Goal: Communication & Community: Share content

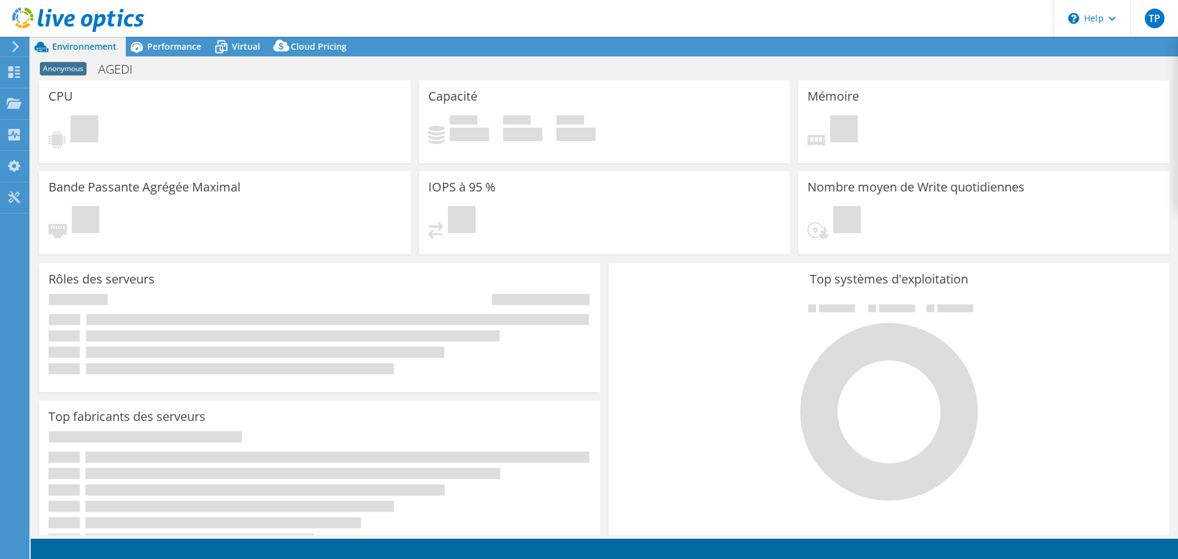
select select "USD"
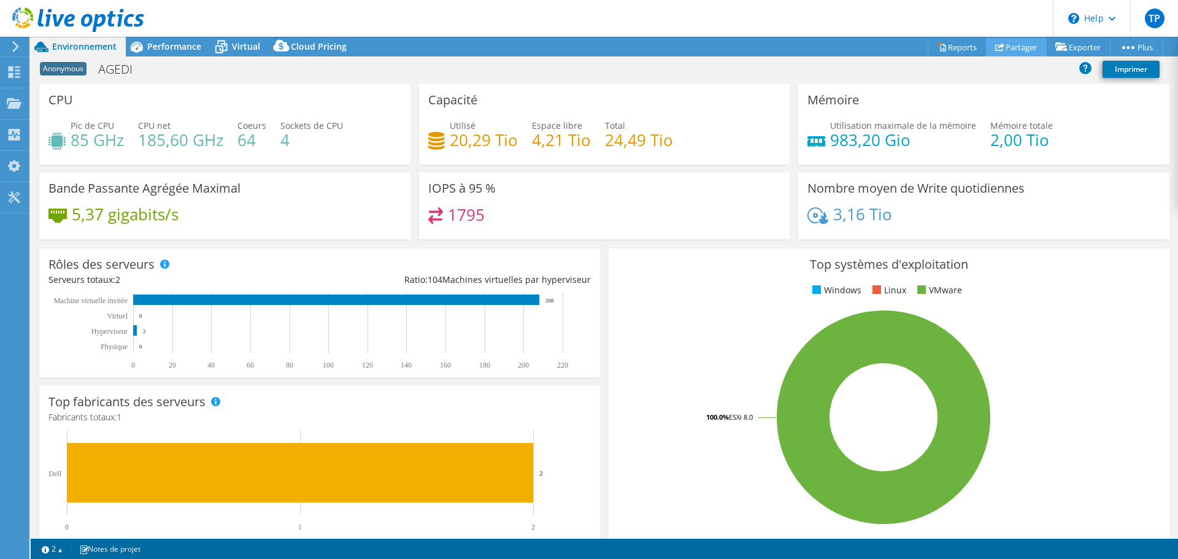
click at [1014, 47] on link "Partager" at bounding box center [1016, 46] width 61 height 19
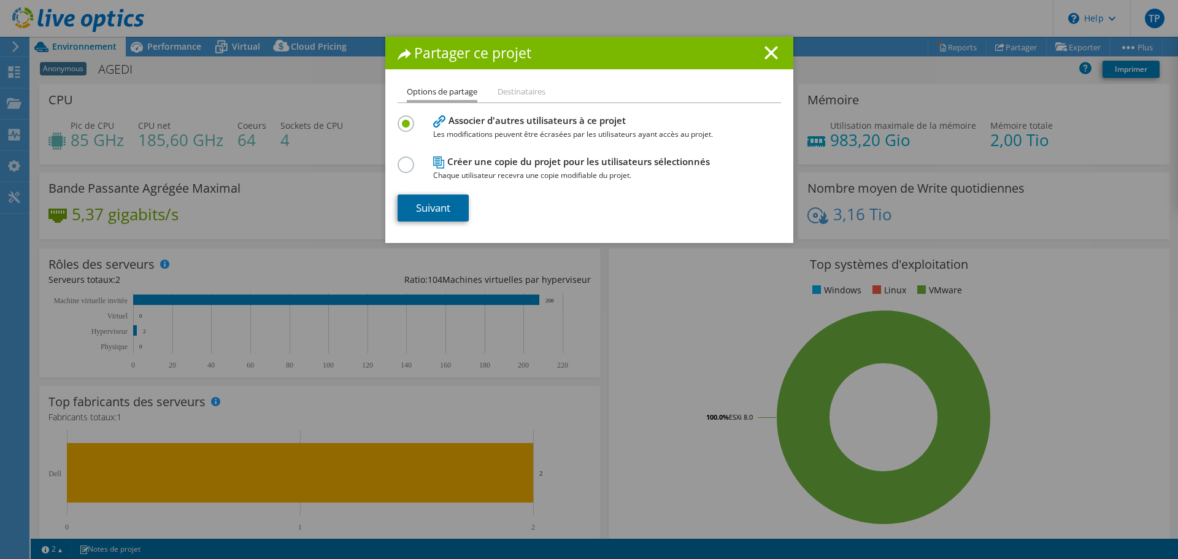
click at [423, 215] on link "Suivant" at bounding box center [432, 207] width 71 height 27
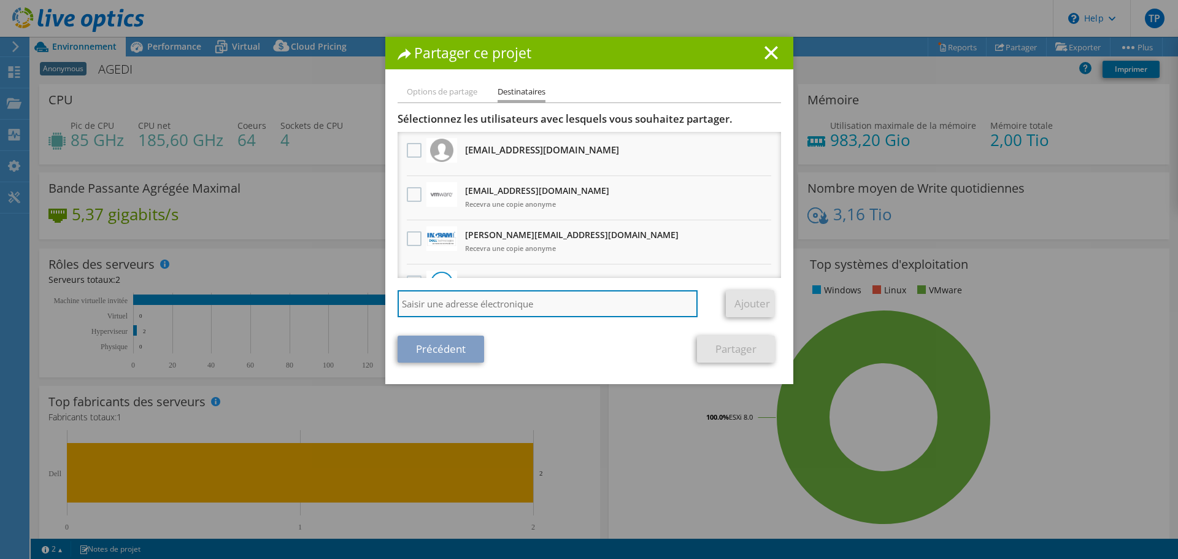
click at [491, 305] on input "search" at bounding box center [547, 303] width 301 height 27
paste input "Bennani, Oussama <Oussama.Bennani@ingrammicro.com>"
click at [485, 304] on input "Bennani, Oussama <Oussama.Bennani@ingrammicro.com>" at bounding box center [547, 303] width 301 height 27
click at [570, 309] on input "Oussama.Bennani@ingrammicro.com>" at bounding box center [547, 303] width 301 height 27
type input "Oussama.Bennani@ingrammicro.com"
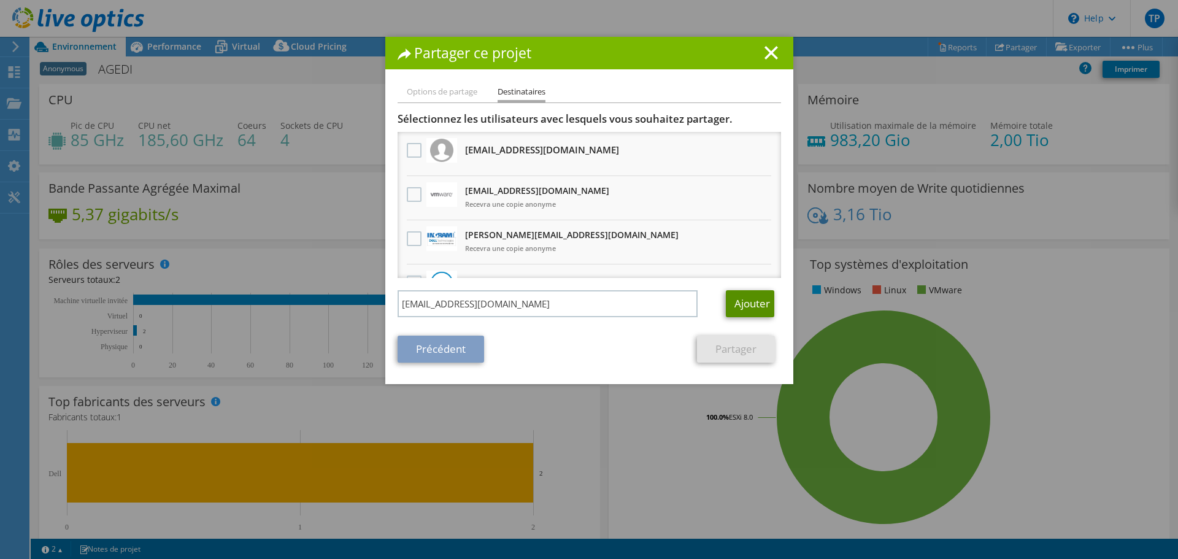
click at [748, 305] on link "Ajouter" at bounding box center [750, 303] width 48 height 27
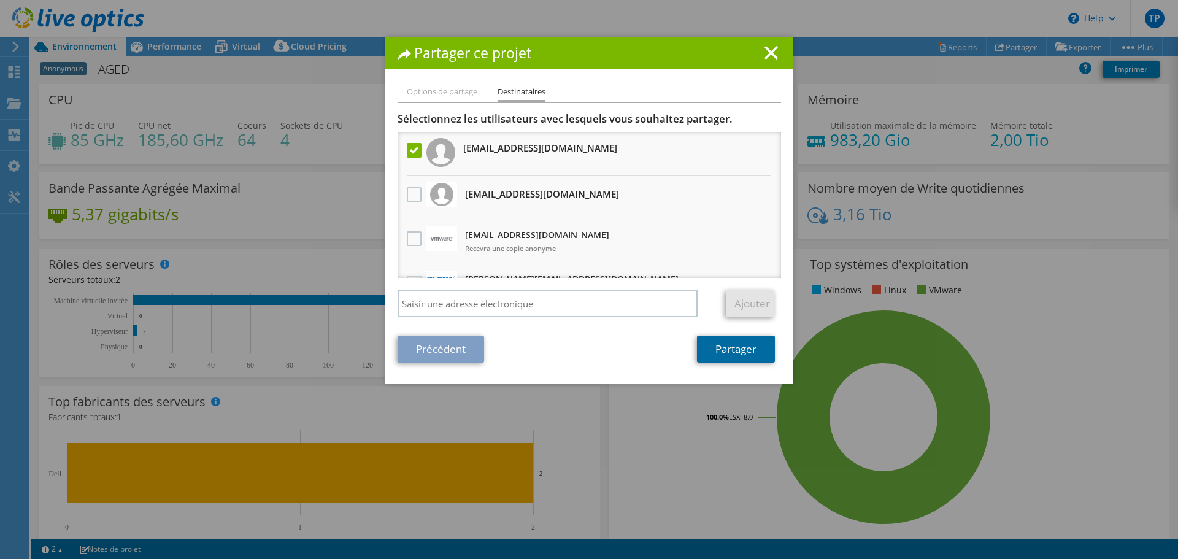
click at [736, 345] on link "Partager" at bounding box center [736, 348] width 78 height 27
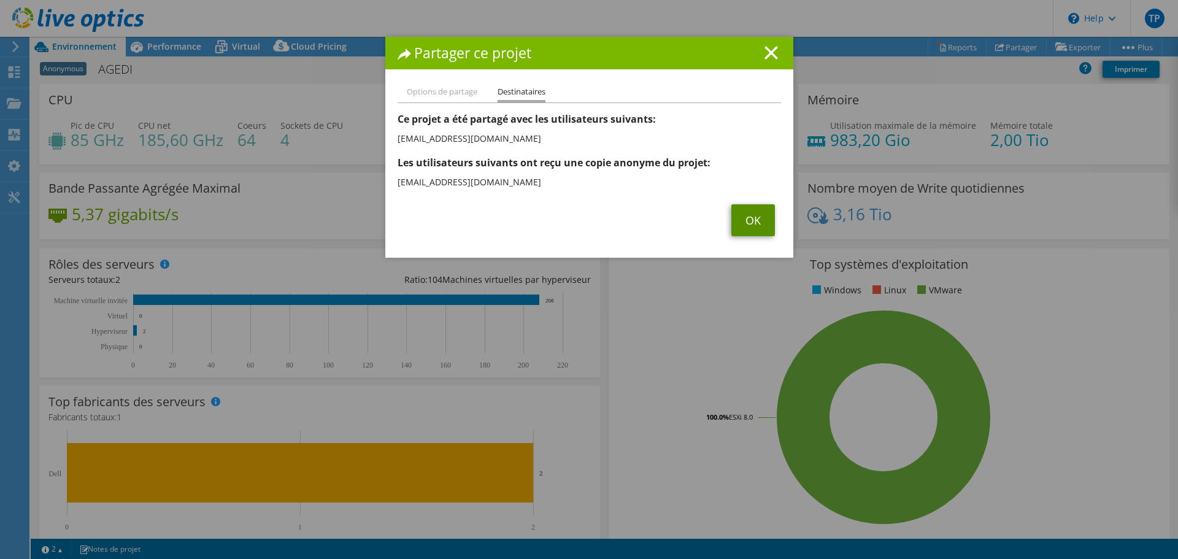
click at [750, 218] on link "OK" at bounding box center [753, 220] width 44 height 32
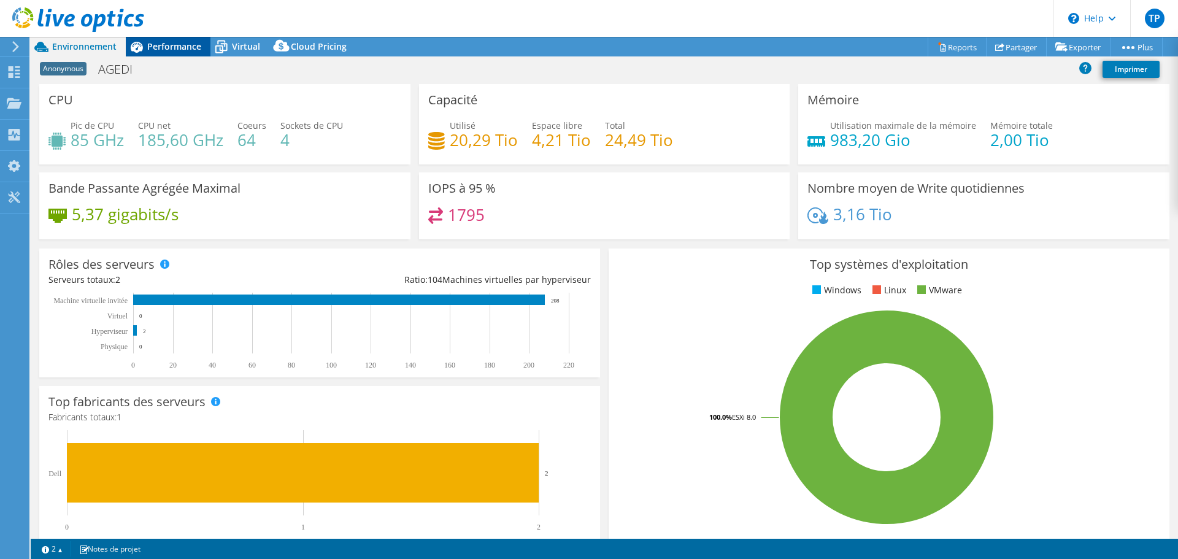
click at [178, 45] on span "Performance" at bounding box center [174, 46] width 54 height 12
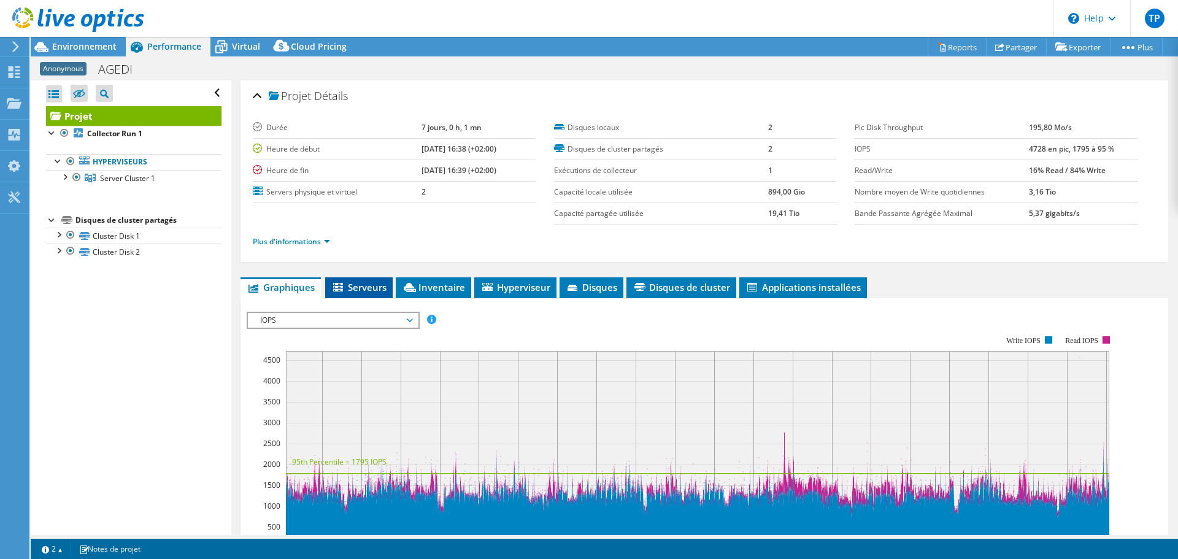
click at [356, 284] on span "Serveurs" at bounding box center [358, 287] width 55 height 12
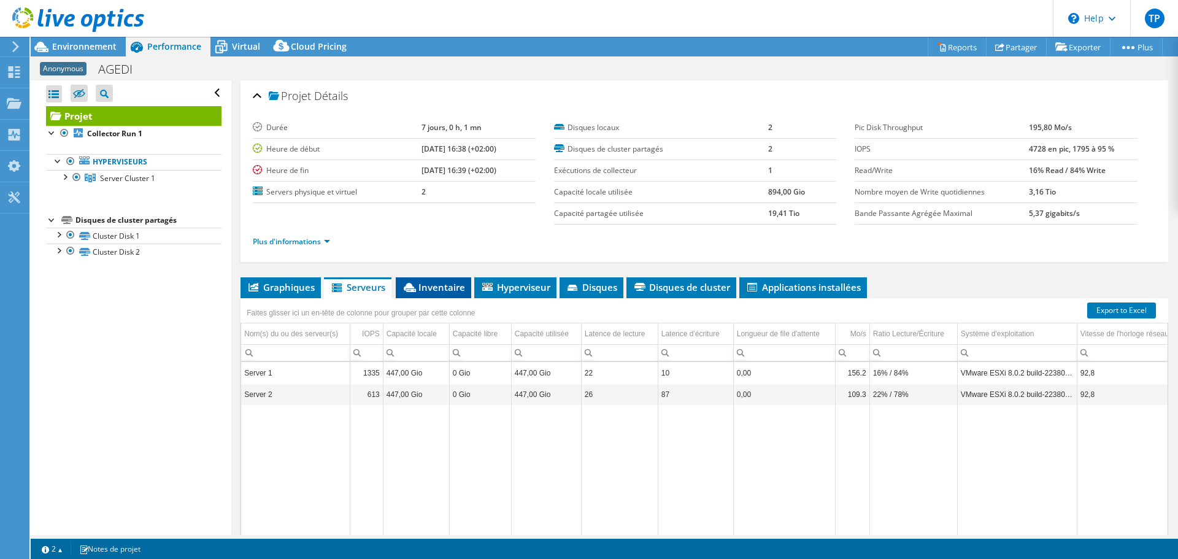
click at [433, 289] on span "Inventaire" at bounding box center [433, 287] width 63 height 12
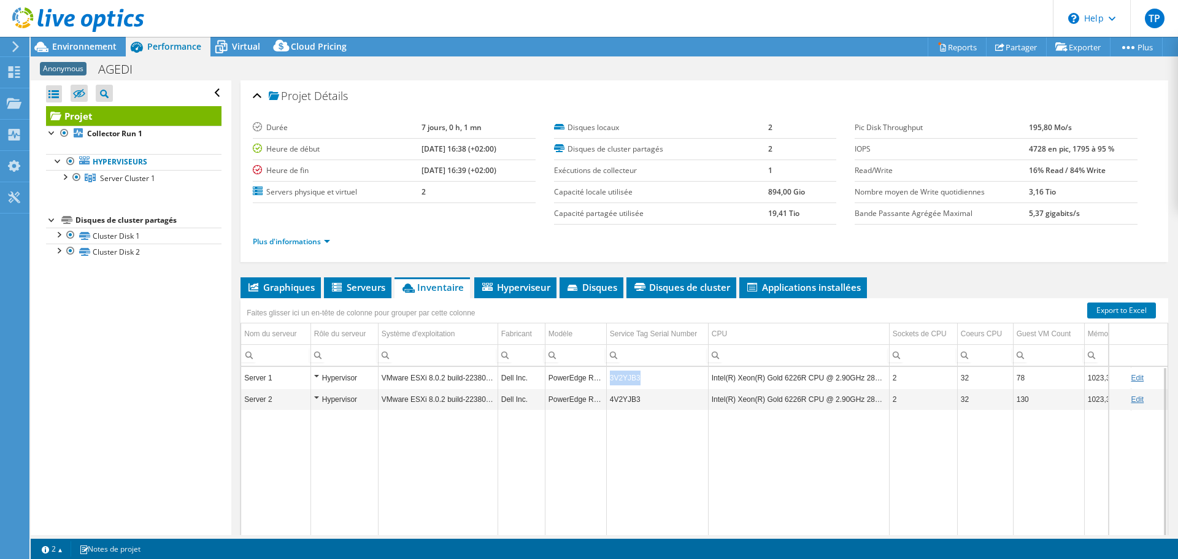
drag, startPoint x: 638, startPoint y: 377, endPoint x: 610, endPoint y: 379, distance: 27.7
click at [610, 379] on td "3V2YJB3" at bounding box center [657, 377] width 102 height 21
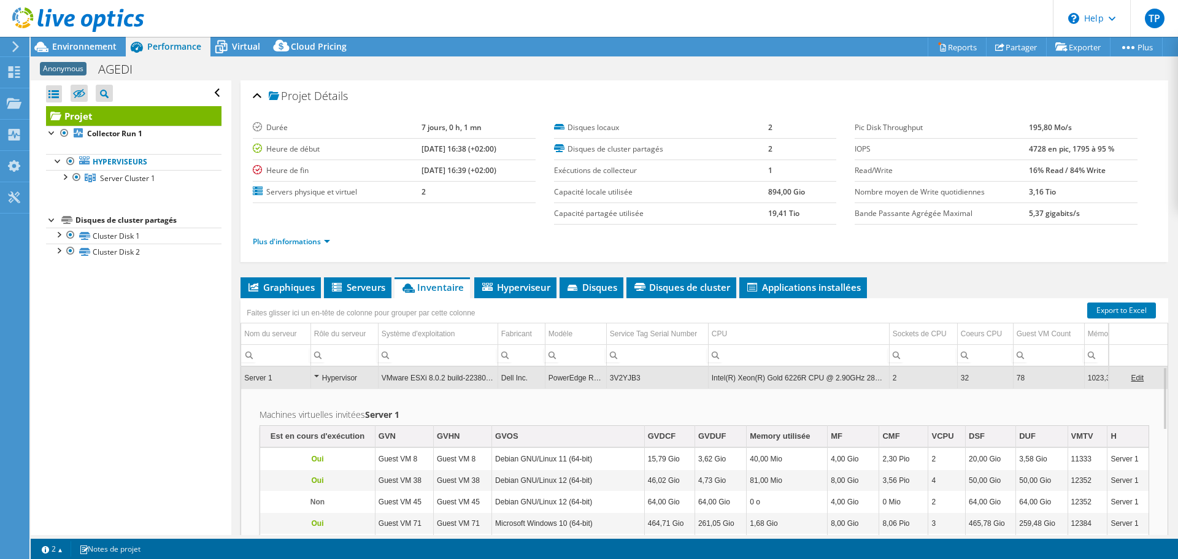
click at [430, 290] on span "Inventaire" at bounding box center [432, 287] width 63 height 12
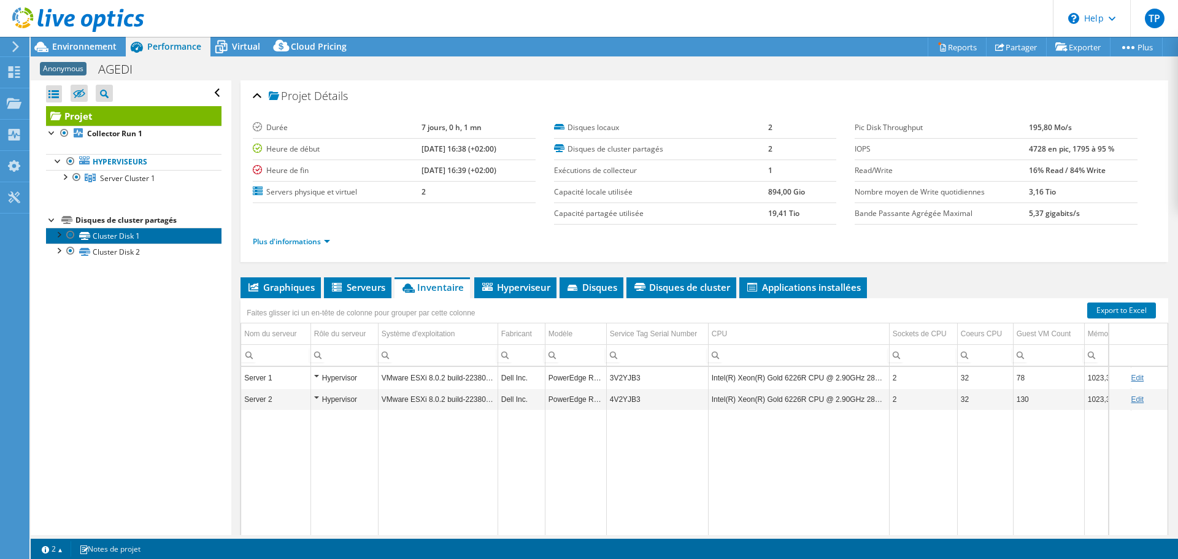
click at [126, 236] on link "Cluster Disk 1" at bounding box center [133, 236] width 175 height 16
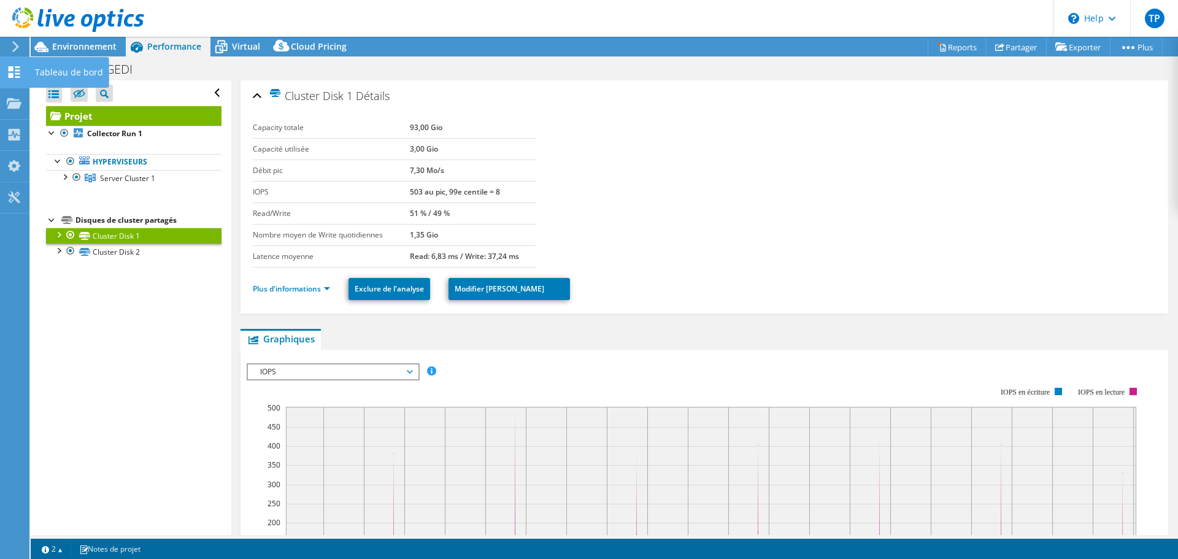
click at [12, 74] on use at bounding box center [15, 72] width 12 height 12
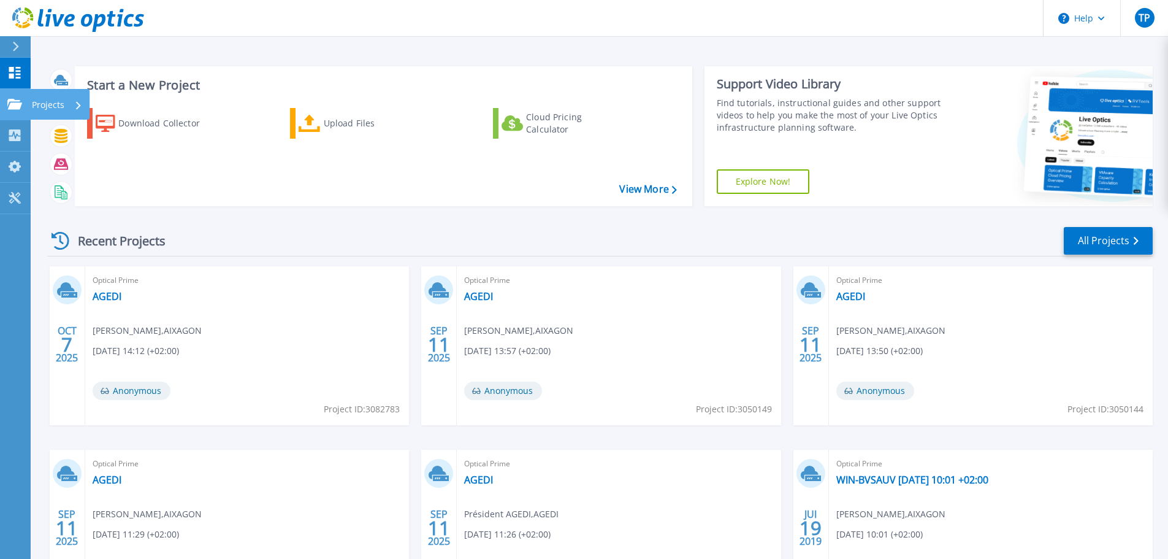
click at [15, 101] on icon at bounding box center [14, 104] width 15 height 10
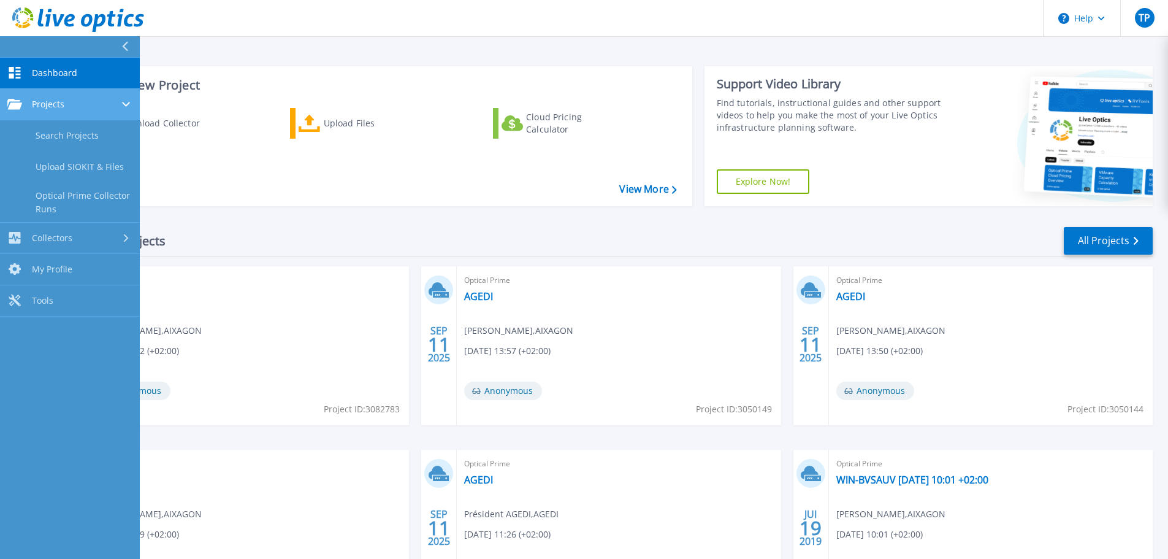
click at [118, 100] on div "Projects" at bounding box center [69, 104] width 125 height 11
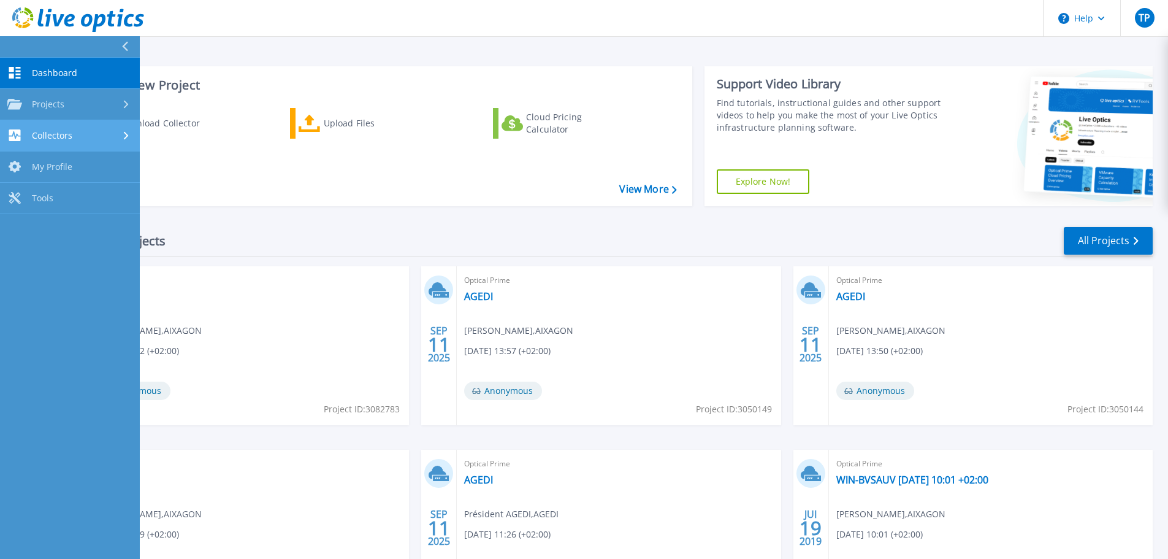
click at [52, 137] on span "Collectors" at bounding box center [52, 135] width 40 height 11
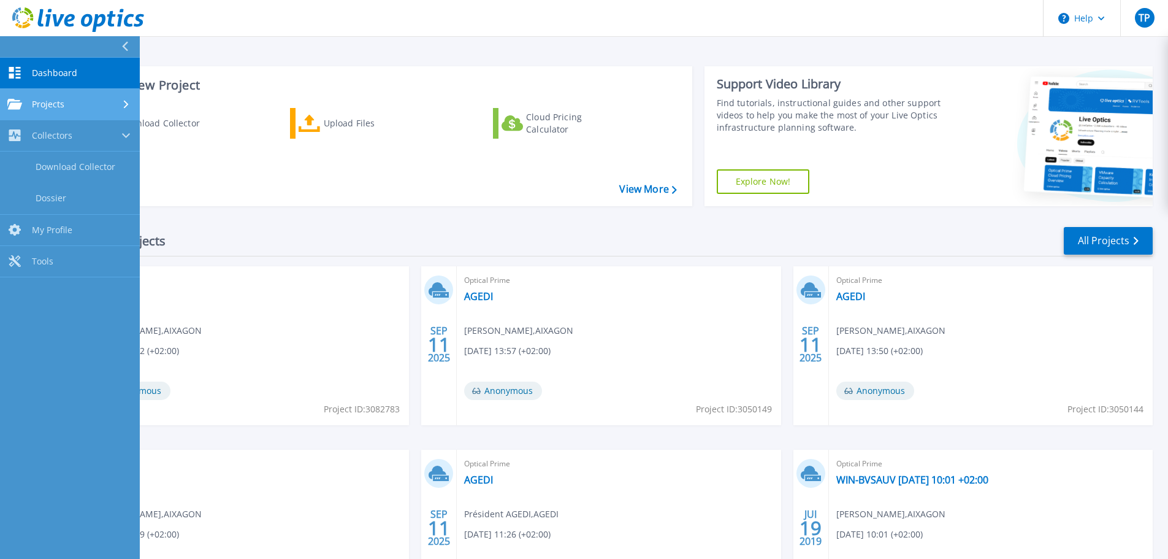
click at [50, 104] on span "Projects" at bounding box center [48, 104] width 33 height 11
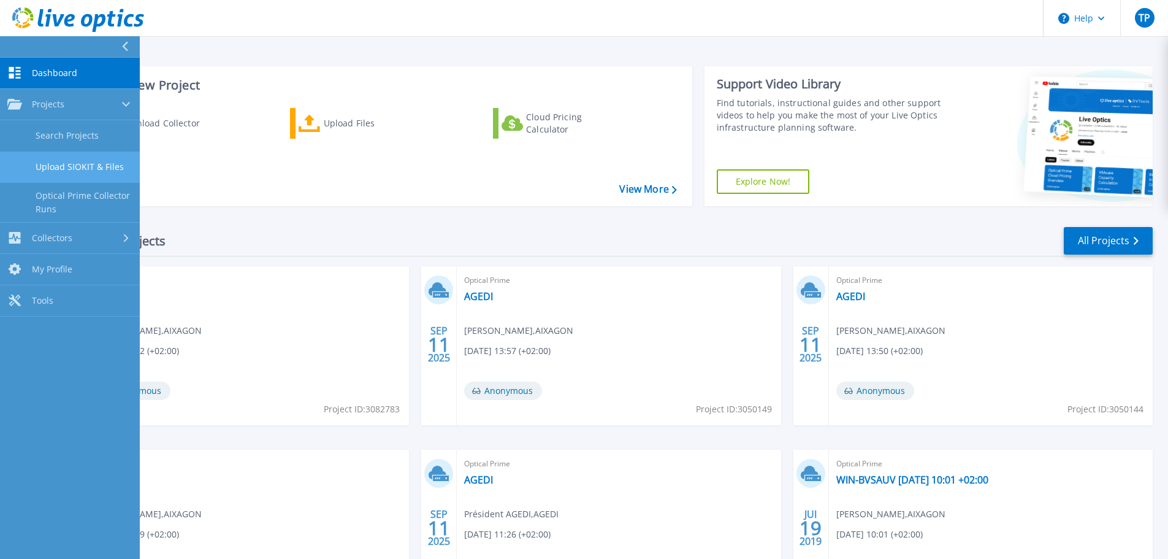
click at [56, 163] on link "Upload SIOKIT & Files" at bounding box center [70, 166] width 140 height 31
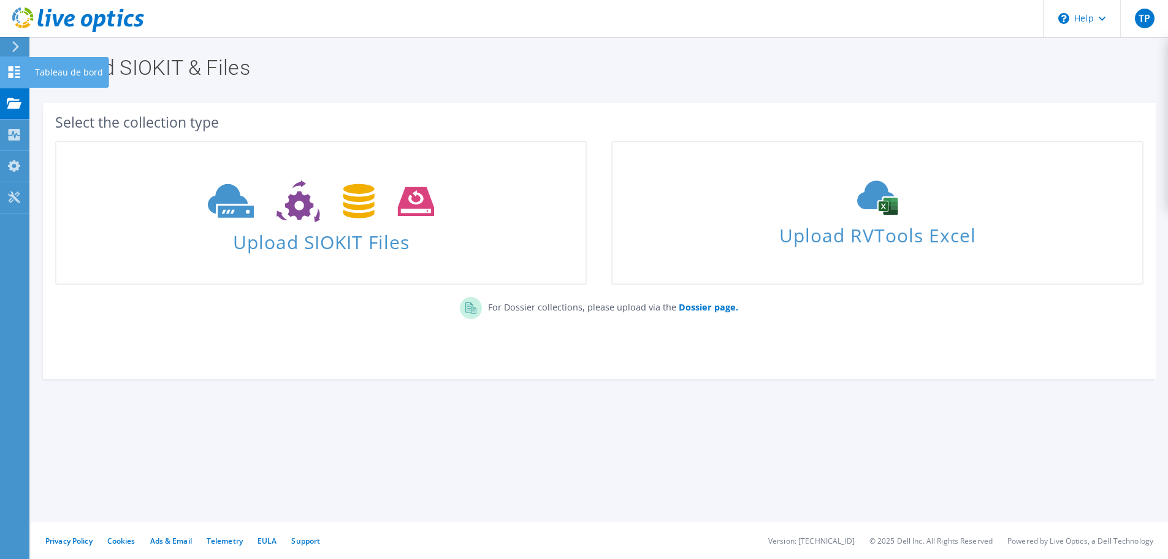
click at [16, 69] on icon at bounding box center [14, 72] width 15 height 12
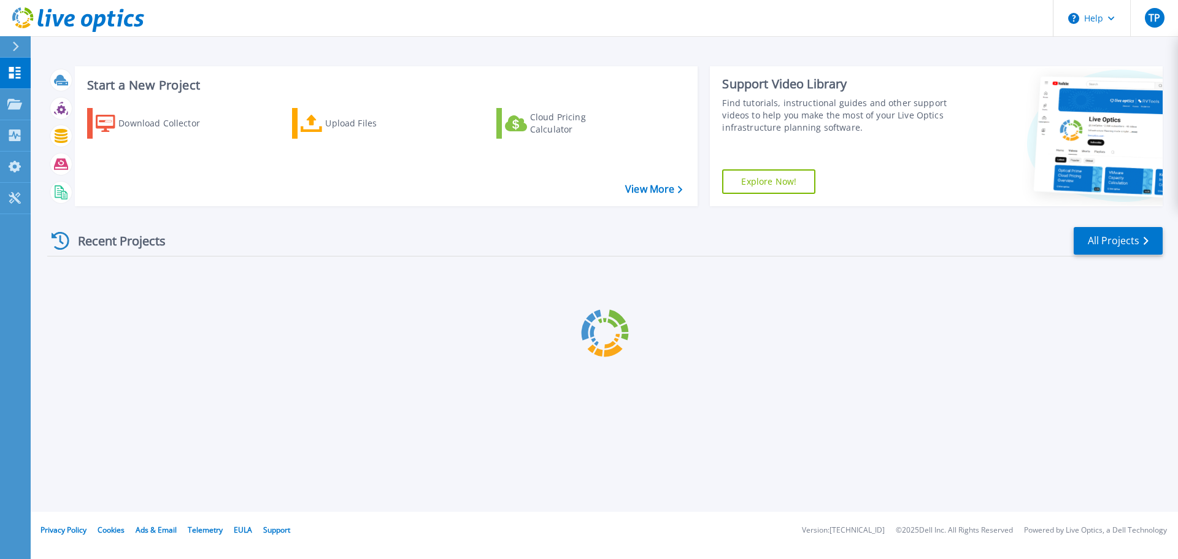
click at [14, 48] on icon at bounding box center [15, 47] width 7 height 10
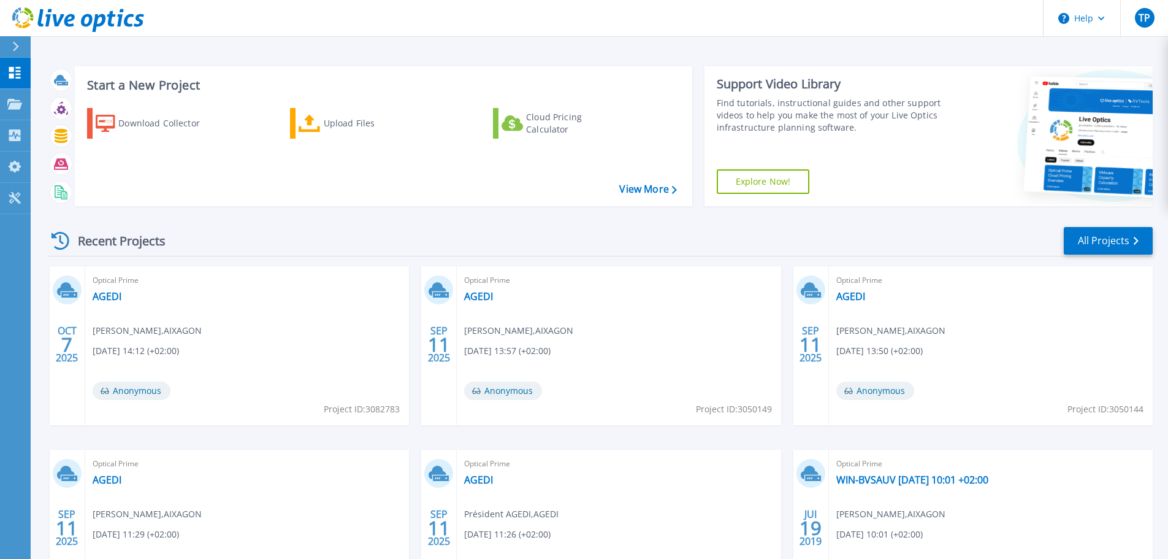
click at [203, 15] on header "Help TP Utilisateur final THIERRY PUISARD thierryp@aixagon.fr AIXAGON My Profil…" at bounding box center [584, 18] width 1168 height 37
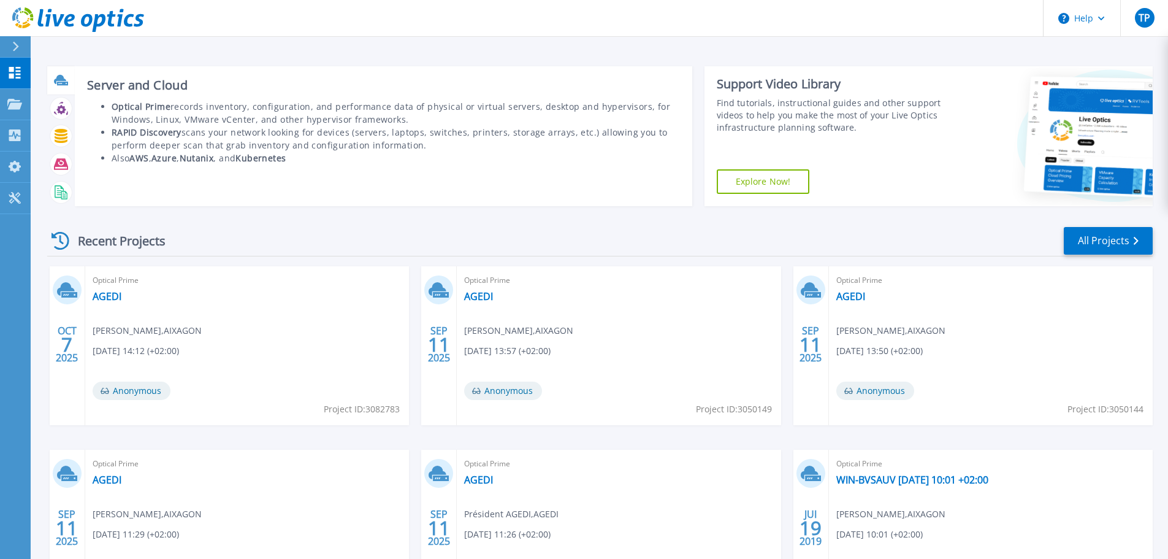
click at [60, 79] on icon at bounding box center [60, 79] width 12 height 9
click at [60, 83] on icon at bounding box center [61, 80] width 14 height 14
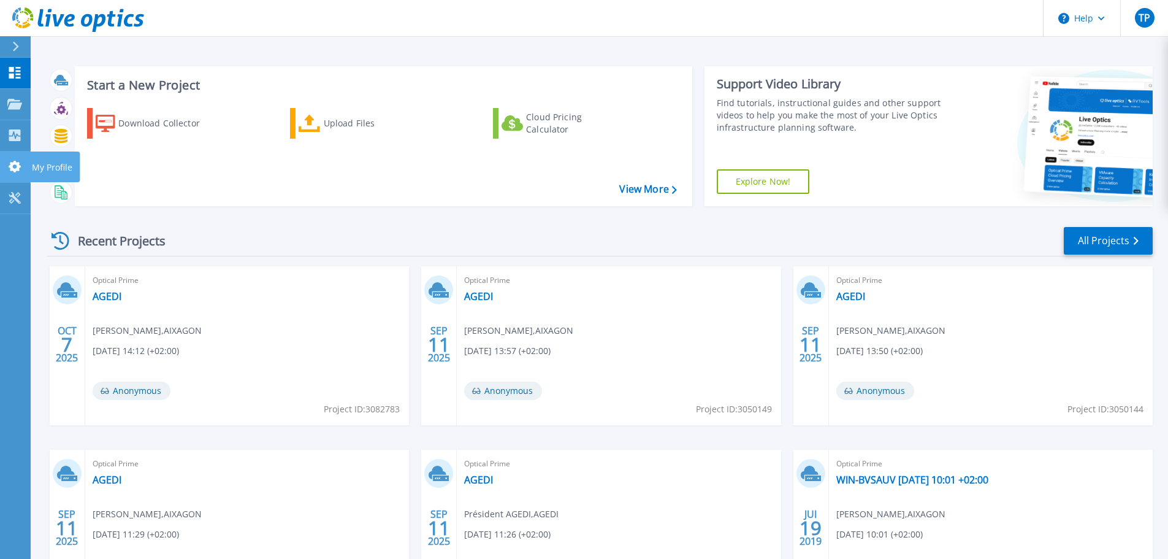
click at [15, 167] on icon at bounding box center [14, 167] width 15 height 12
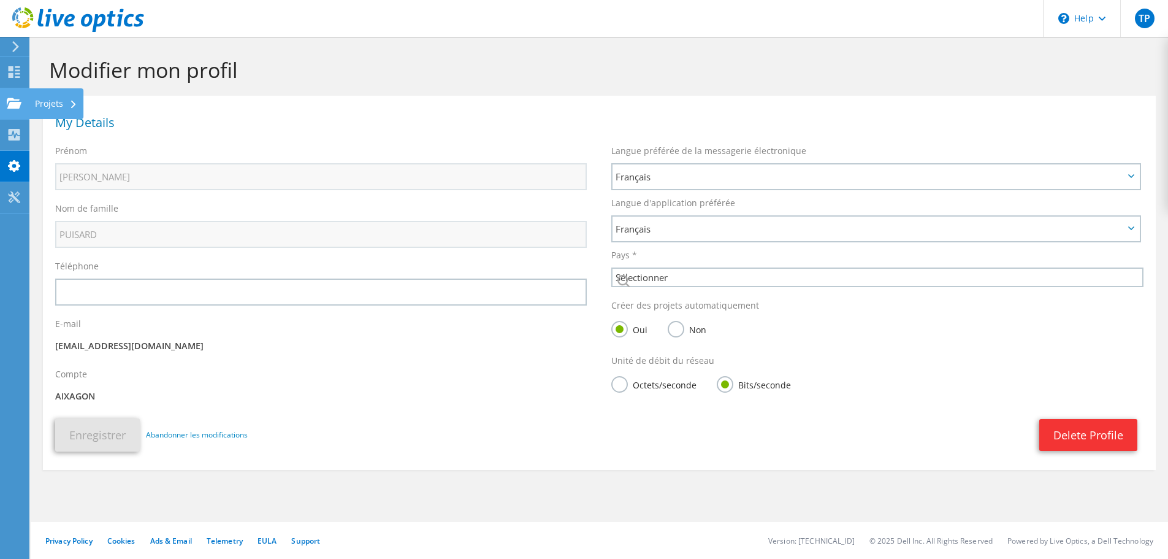
click at [14, 99] on use at bounding box center [14, 103] width 15 height 10
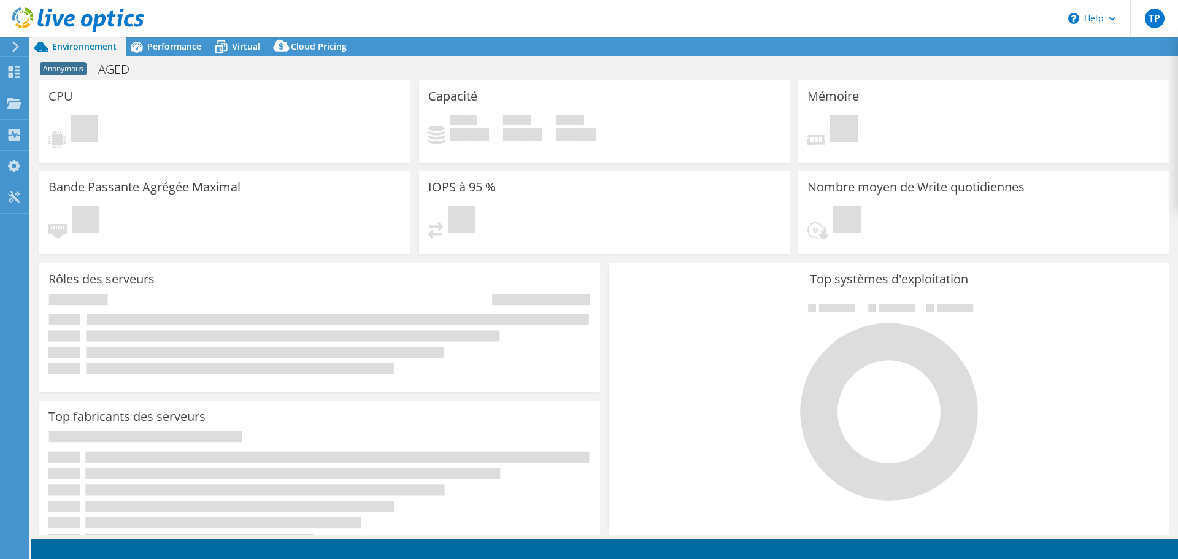
select select "USD"
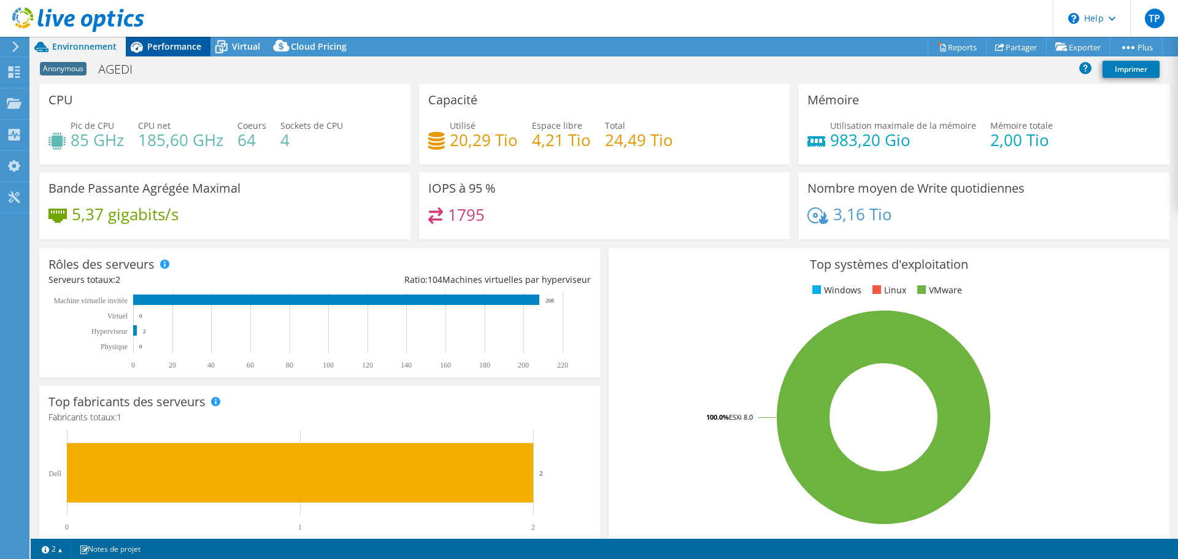
click at [171, 45] on span "Performance" at bounding box center [174, 46] width 54 height 12
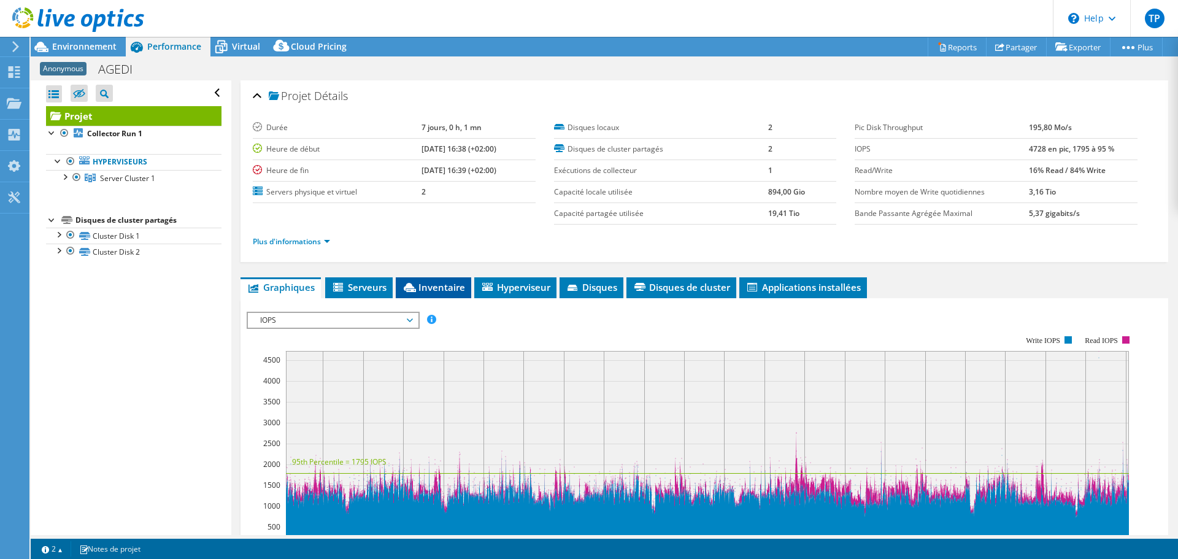
click at [436, 287] on span "Inventaire" at bounding box center [433, 287] width 63 height 12
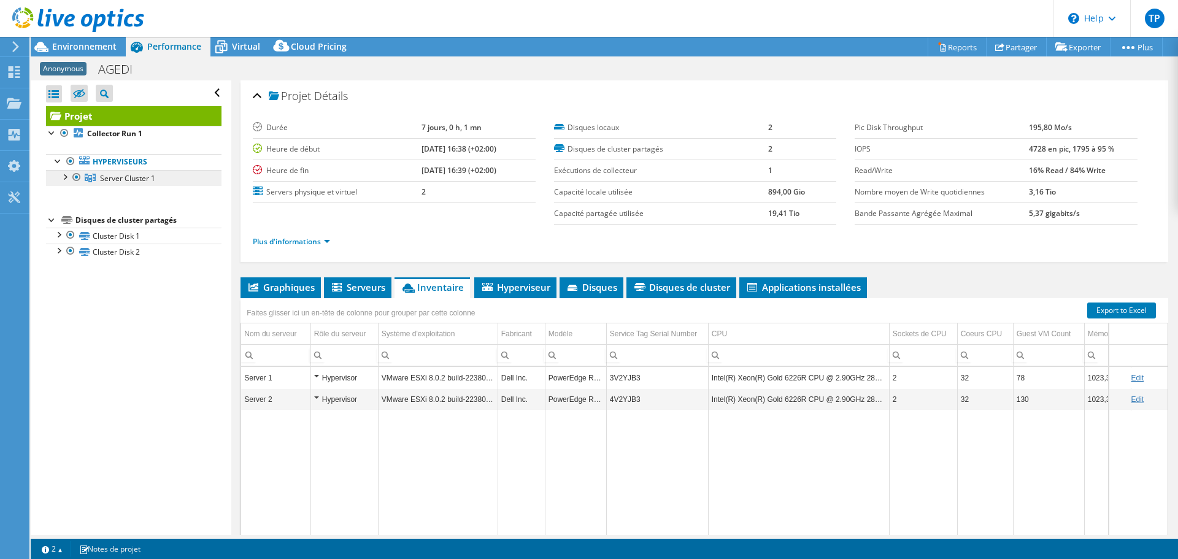
click at [134, 178] on span "Server Cluster 1" at bounding box center [127, 178] width 55 height 10
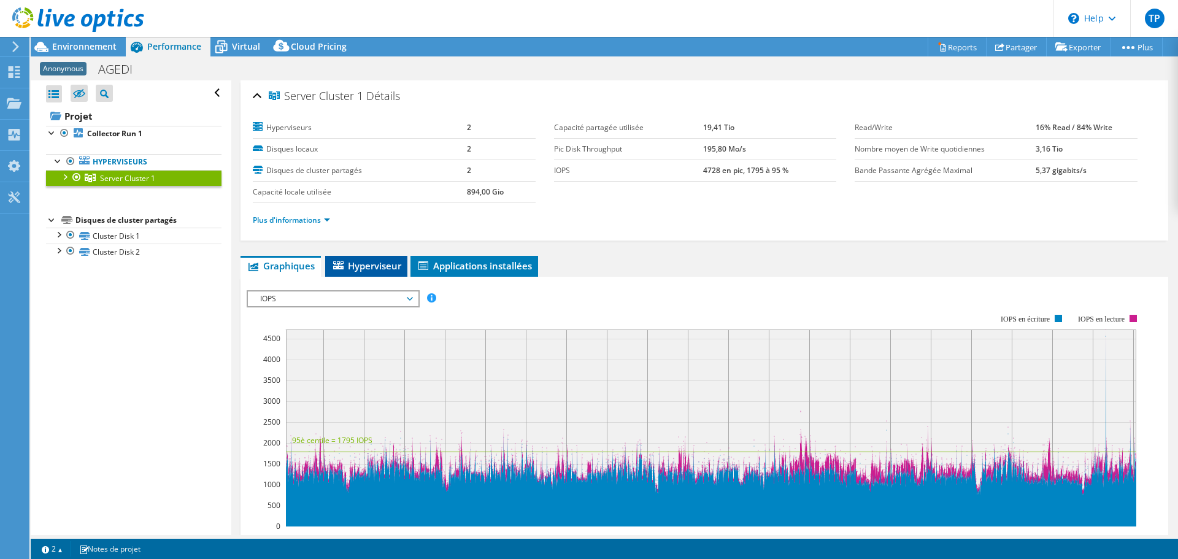
click at [377, 267] on span "Hyperviseur" at bounding box center [366, 265] width 70 height 12
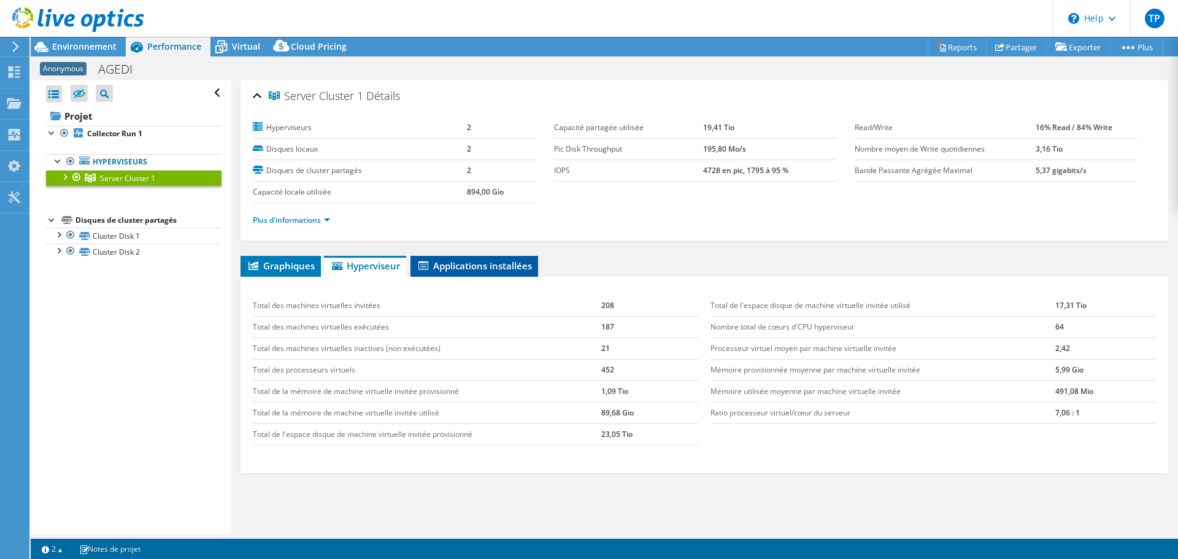
click at [479, 263] on span "Applications installées" at bounding box center [473, 265] width 115 height 12
